Goal: Navigation & Orientation: Find specific page/section

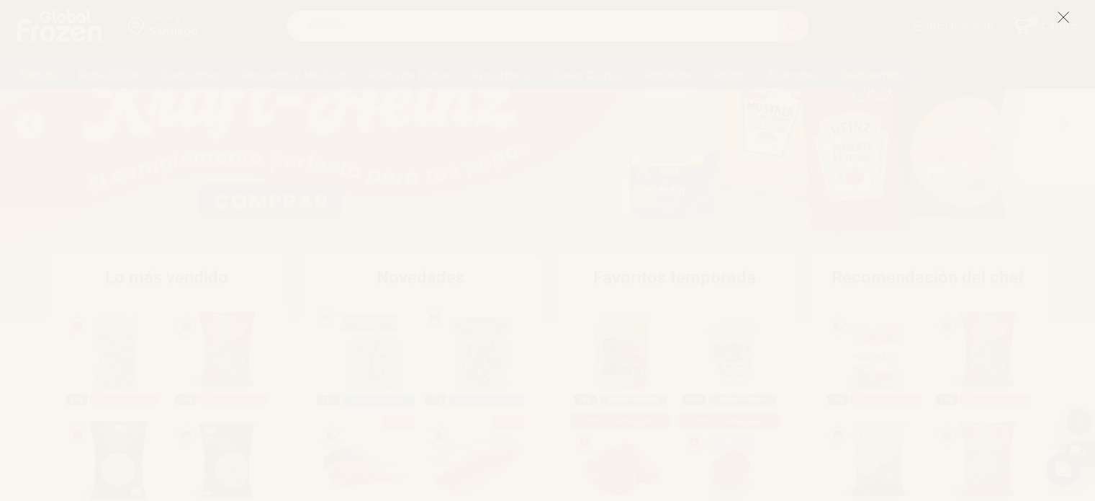
click at [1063, 19] on icon at bounding box center [1063, 17] width 13 height 13
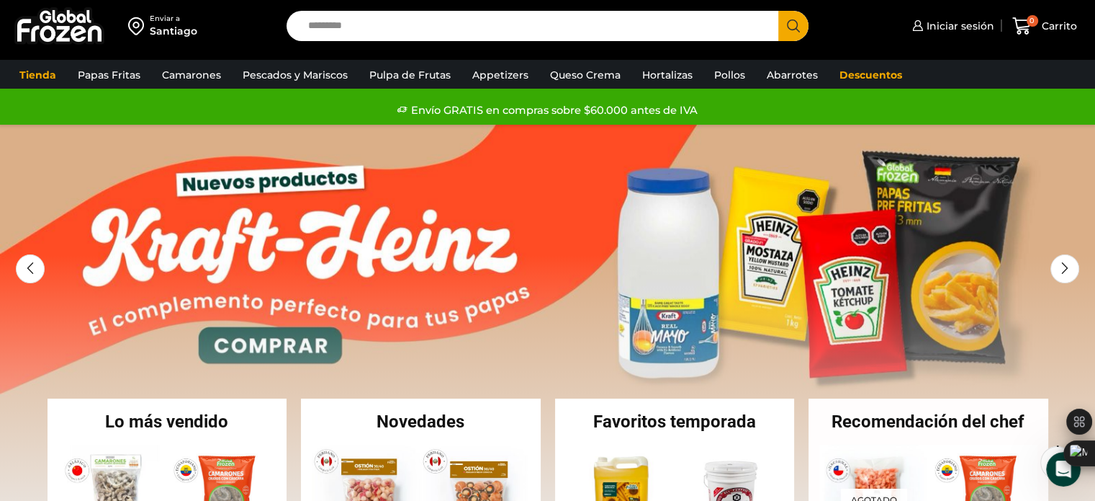
scroll to position [216, 0]
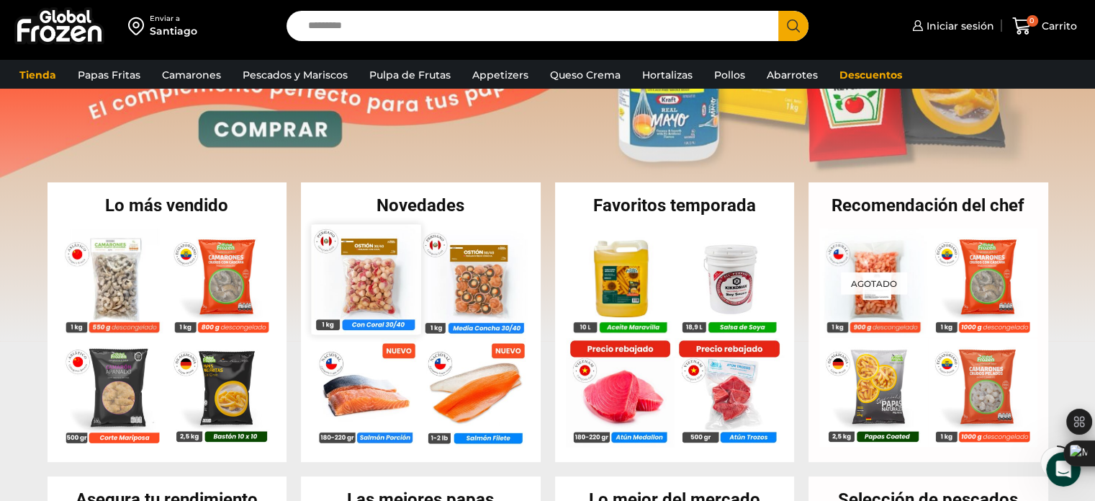
click at [369, 267] on img at bounding box center [365, 278] width 109 height 109
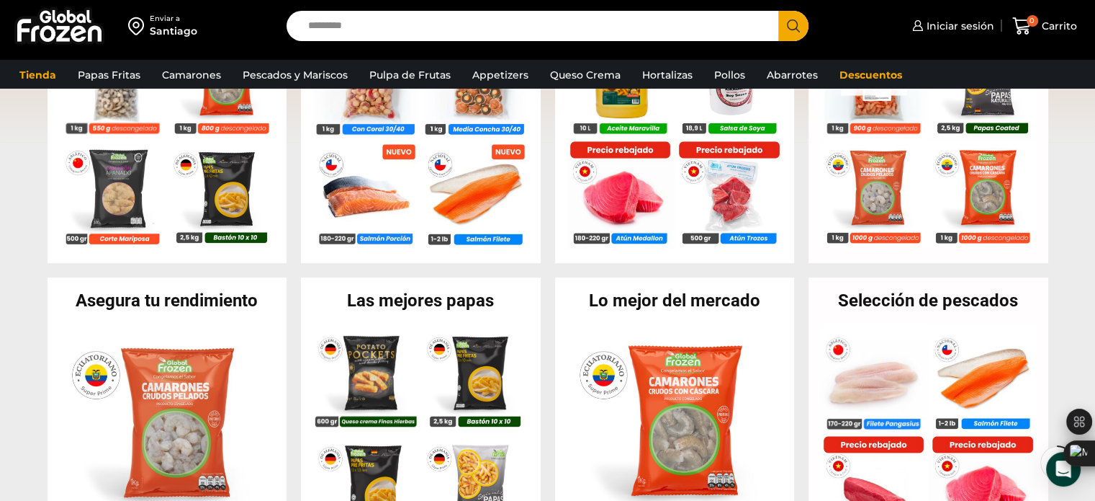
scroll to position [576, 0]
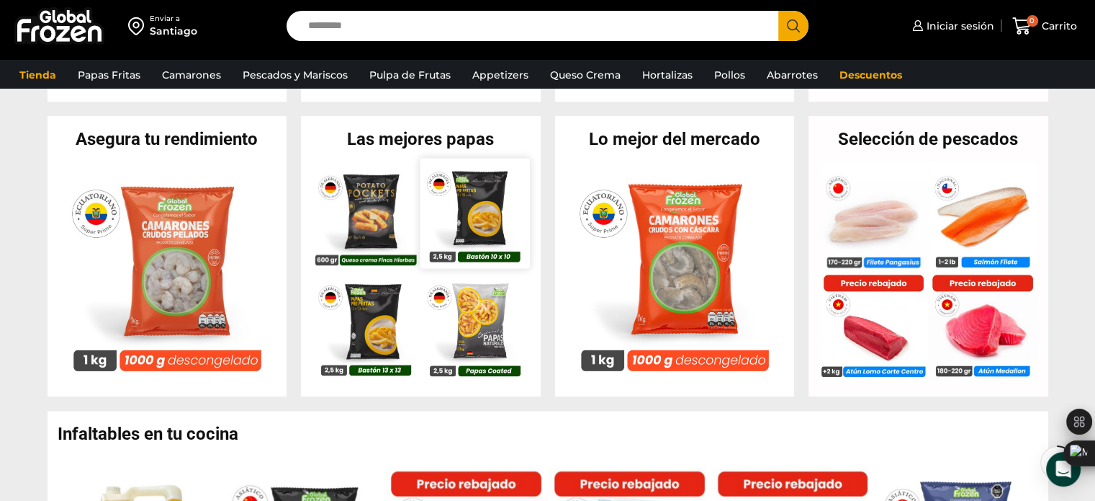
click at [423, 270] on div "En stock Potato Pocket rellenos con Queso Crema y Finas Hierbas – Caja 8.4 kg $…" at bounding box center [421, 272] width 218 height 220
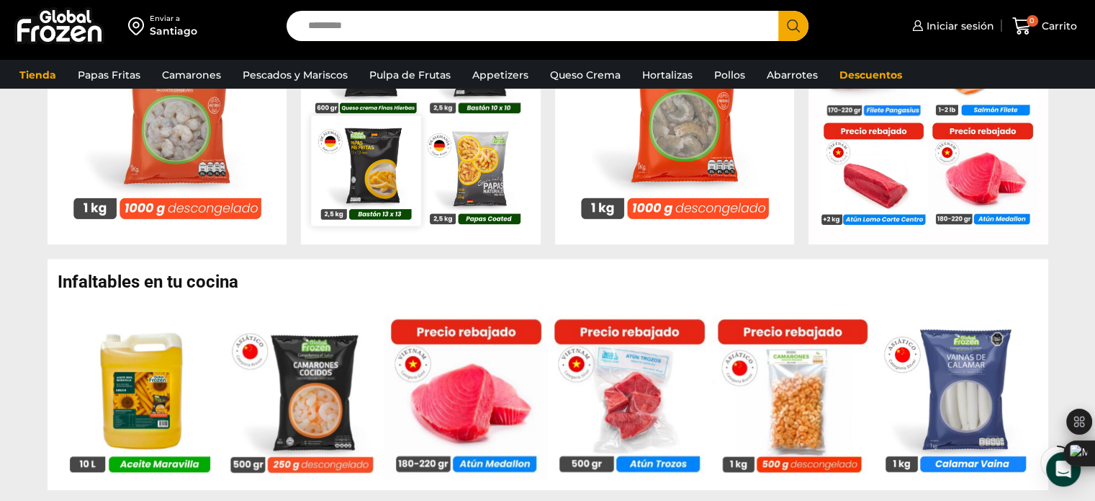
scroll to position [648, 0]
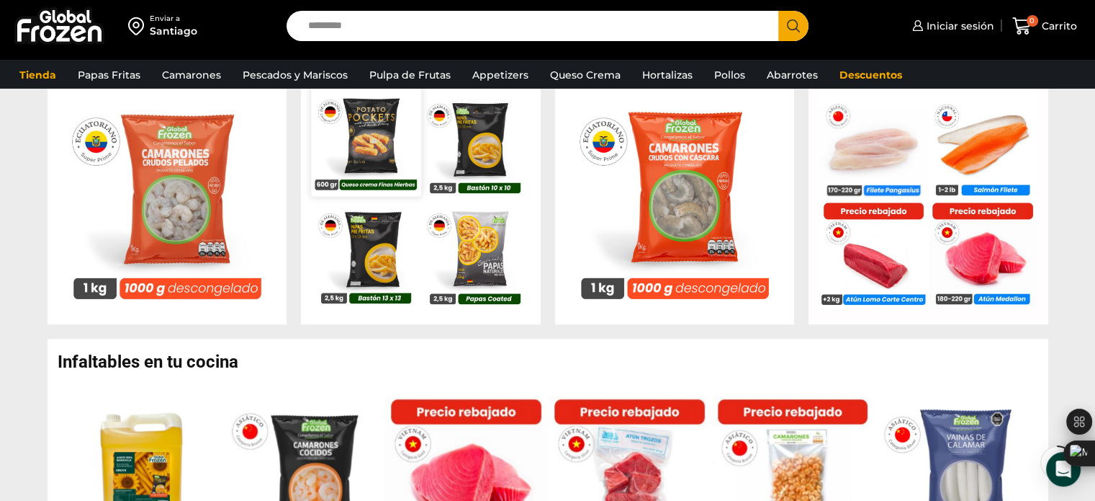
click at [398, 146] on img at bounding box center [365, 140] width 109 height 109
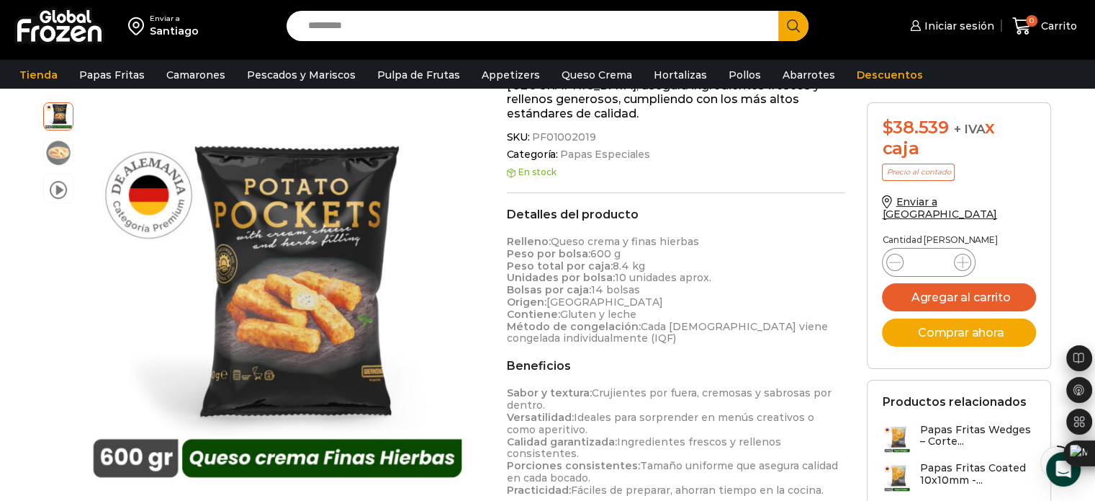
scroll to position [432, 0]
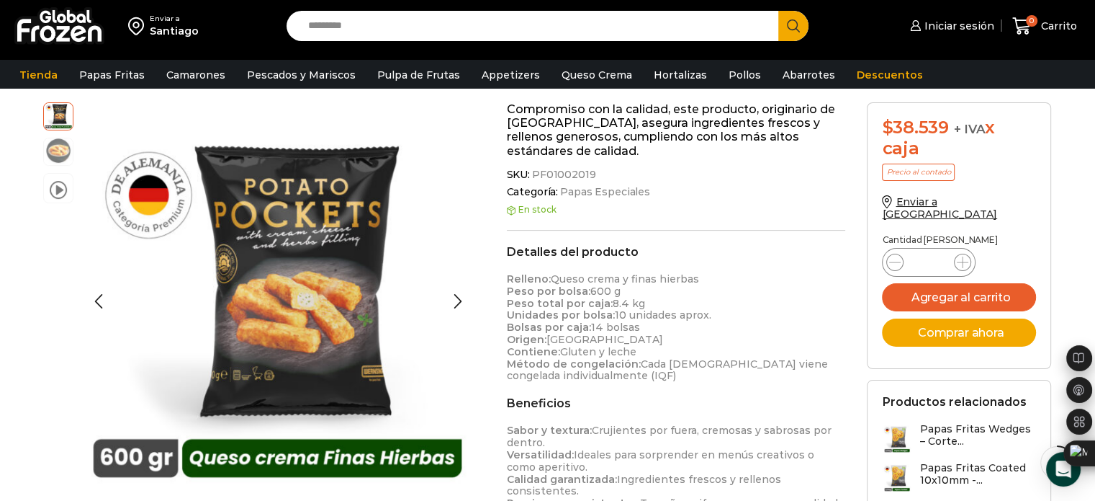
click at [58, 162] on img at bounding box center [58, 150] width 29 height 29
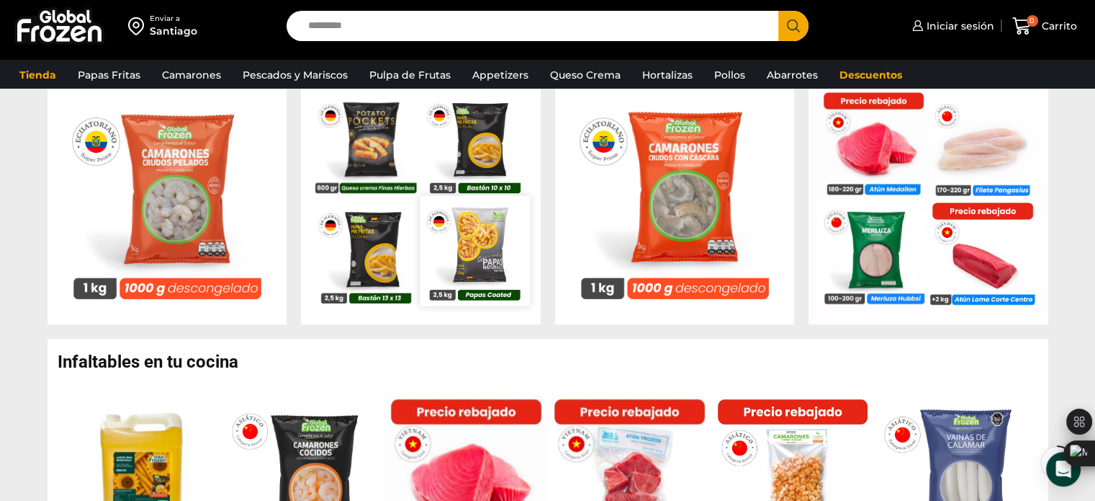
click at [470, 248] on img at bounding box center [475, 250] width 109 height 109
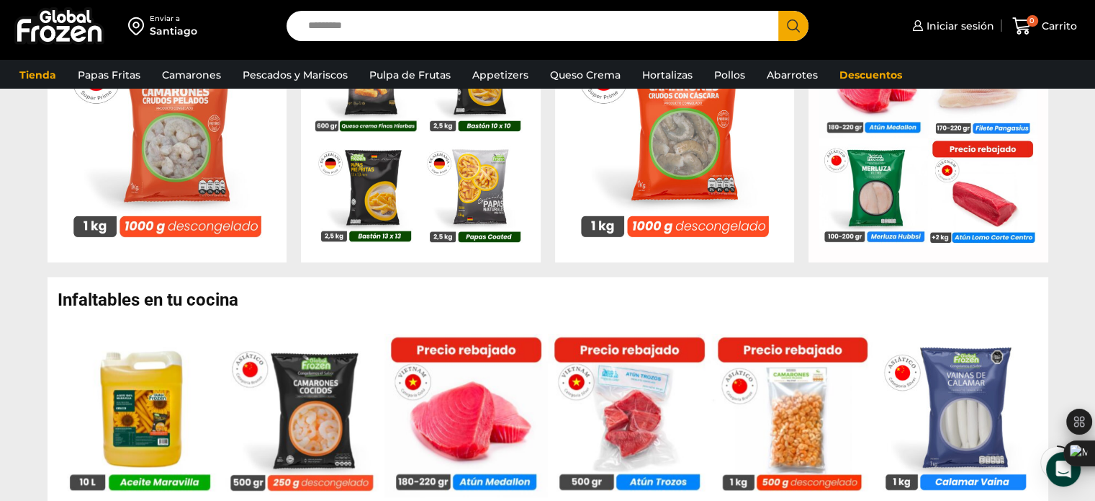
scroll to position [864, 0]
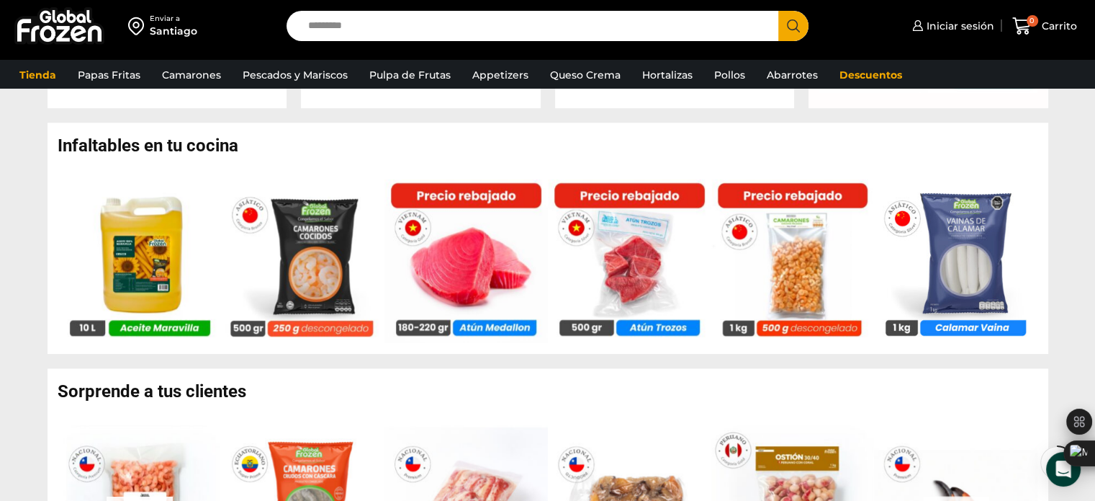
click at [63, 137] on h2 "Infaltables en tu cocina" at bounding box center [553, 145] width 991 height 17
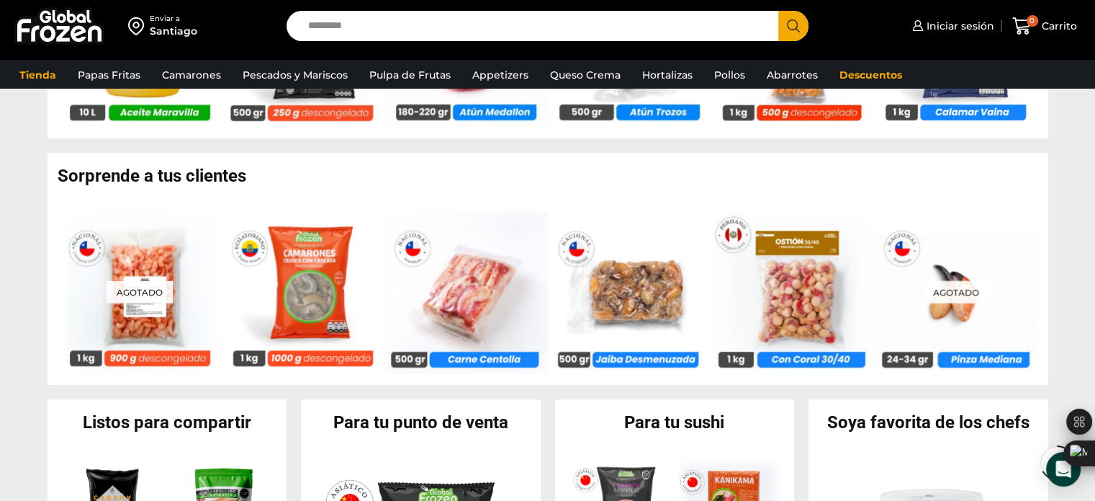
scroll to position [1080, 0]
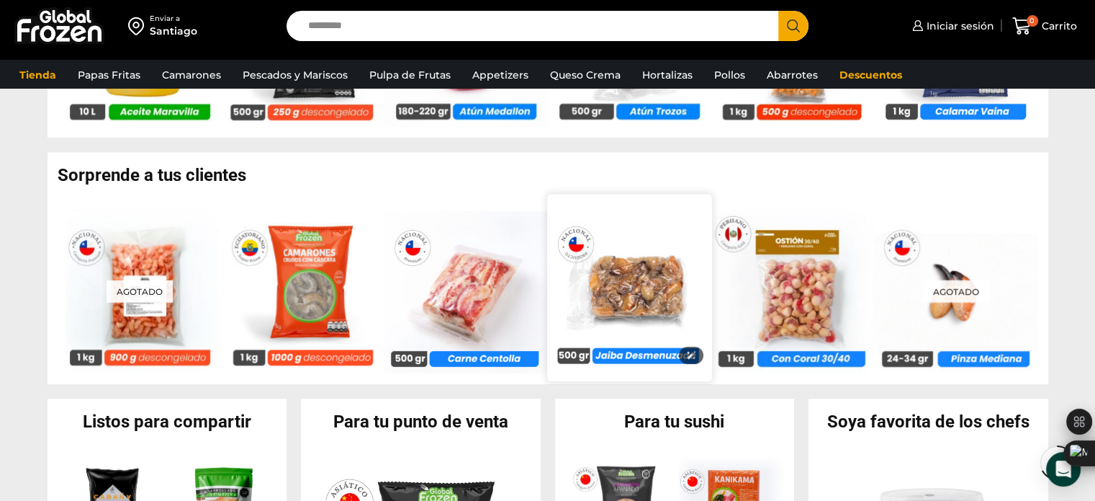
click at [622, 268] on img at bounding box center [629, 287] width 164 height 164
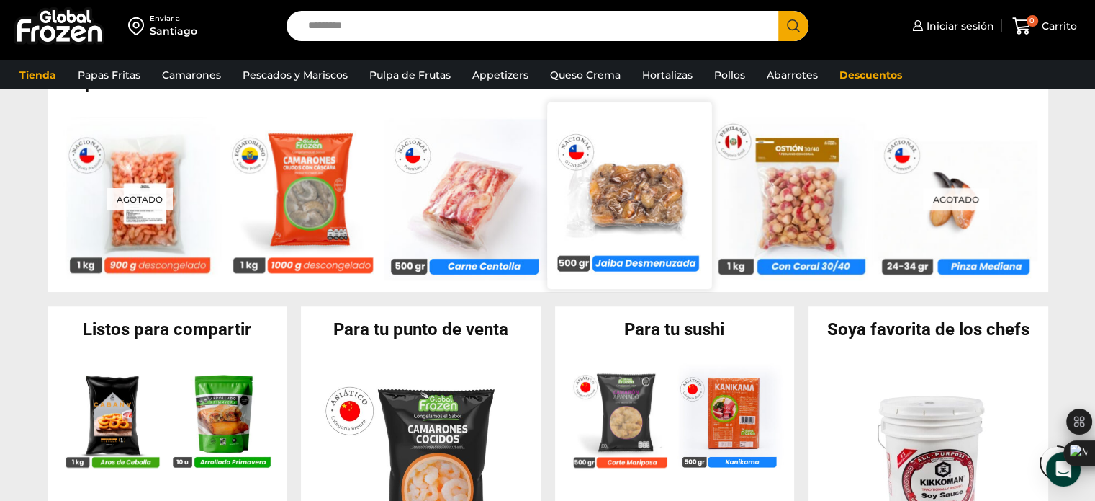
scroll to position [1296, 0]
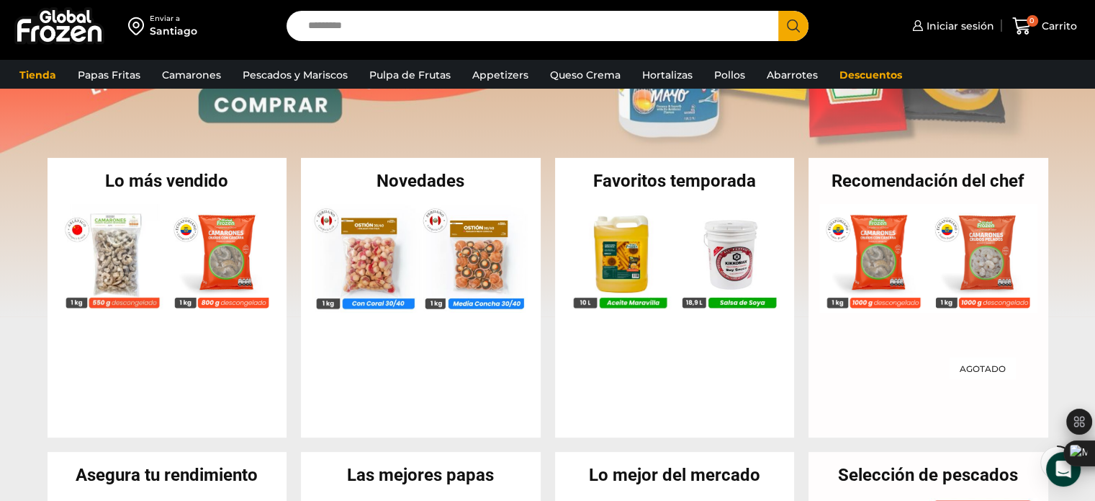
scroll to position [216, 0]
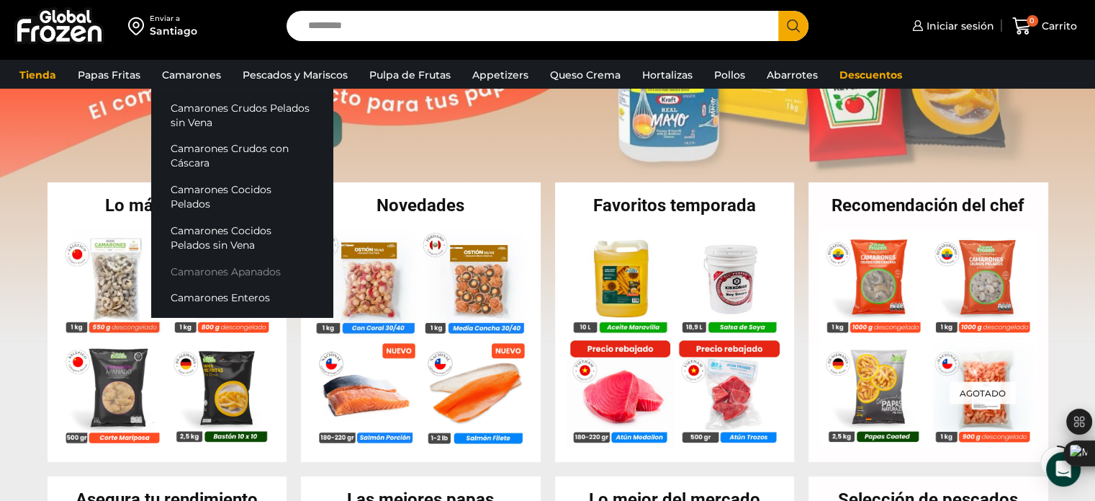
click at [253, 258] on link "Camarones Apanados" at bounding box center [241, 271] width 181 height 27
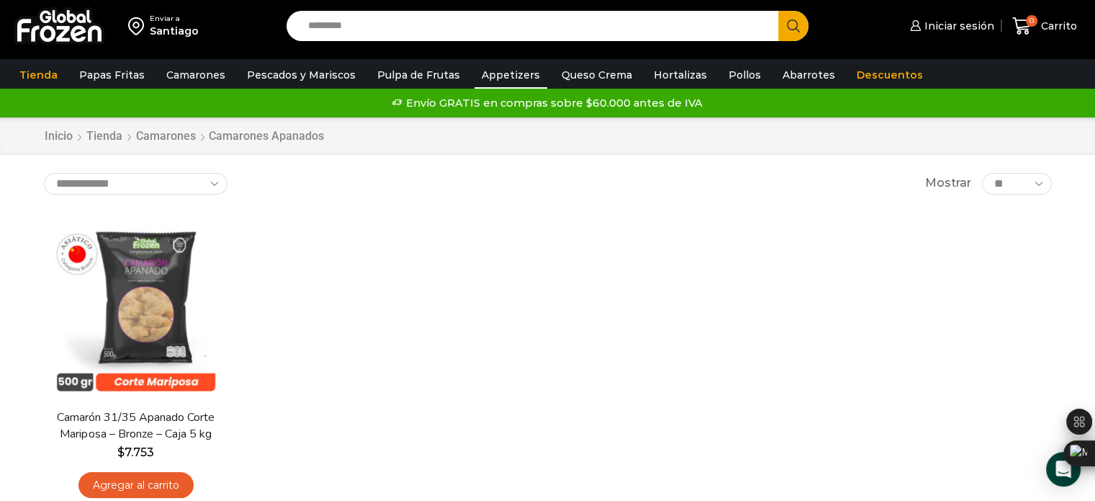
click at [482, 74] on link "Appetizers" at bounding box center [511, 74] width 73 height 27
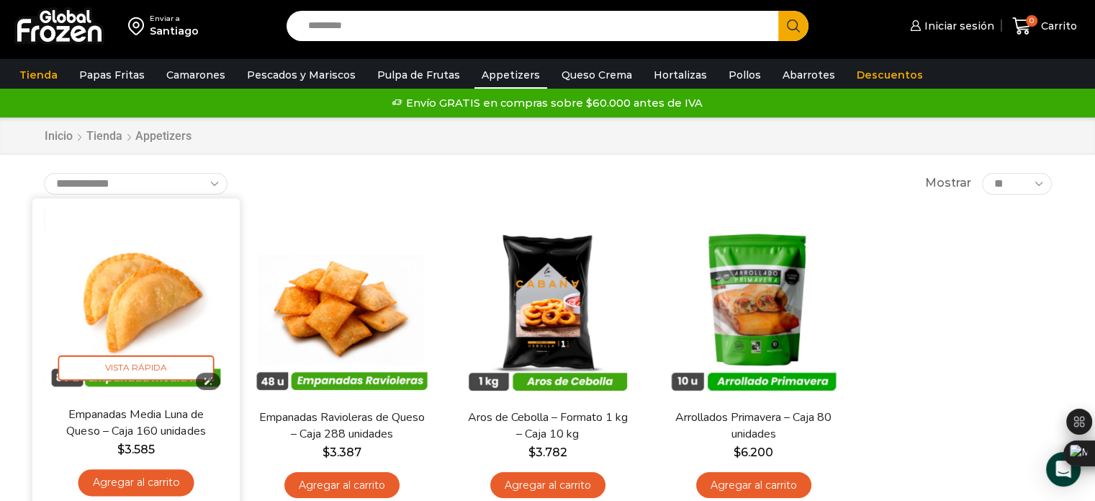
click at [175, 311] on img at bounding box center [136, 302] width 186 height 186
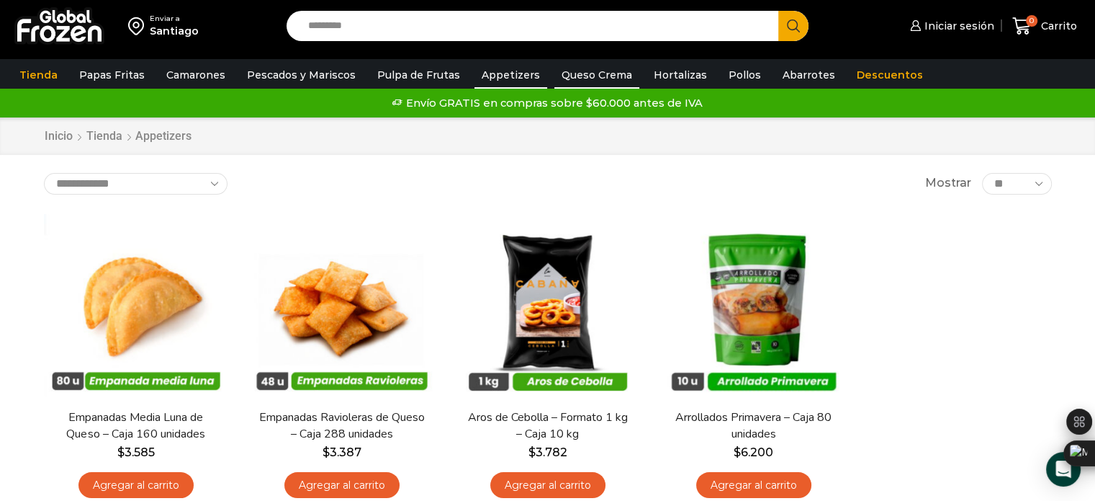
click at [594, 77] on link "Queso Crema" at bounding box center [597, 74] width 85 height 27
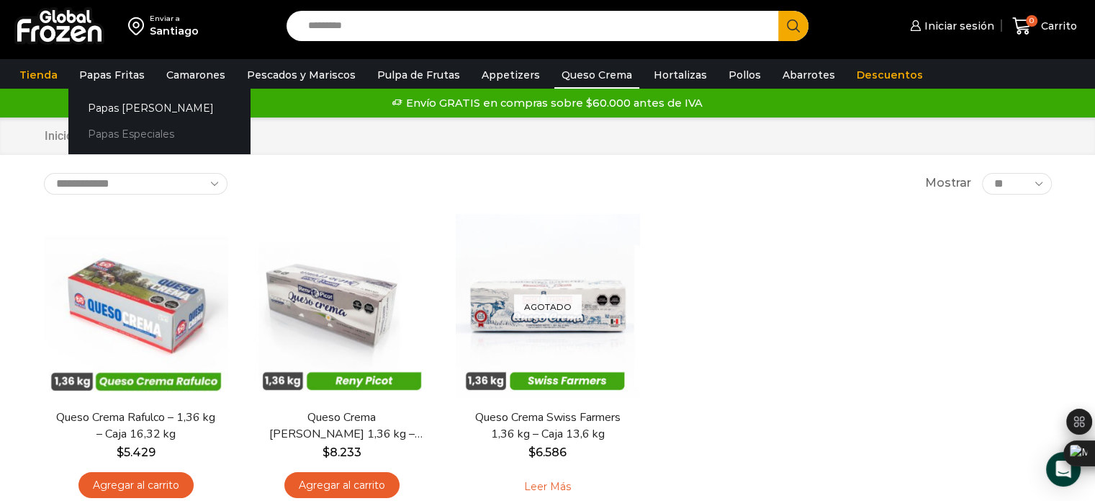
click at [118, 130] on link "Papas Especiales" at bounding box center [158, 134] width 181 height 27
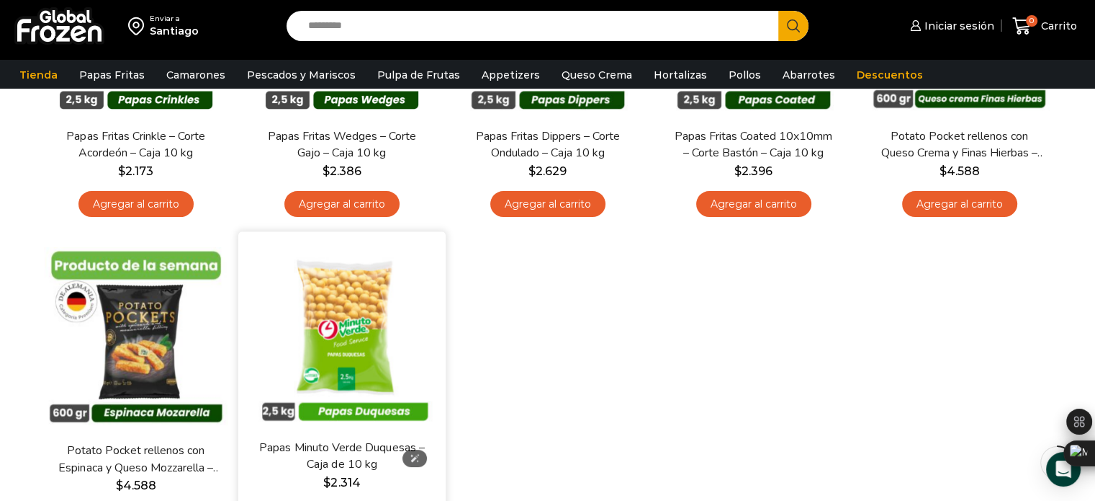
scroll to position [144, 0]
